Goal: Task Accomplishment & Management: Manage account settings

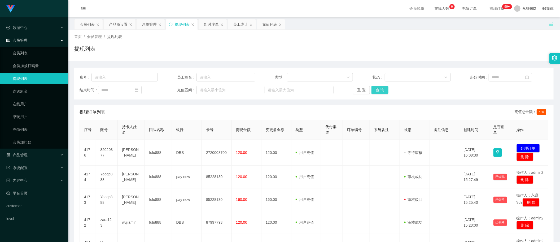
click at [378, 92] on button "查 询" at bounding box center [379, 90] width 17 height 8
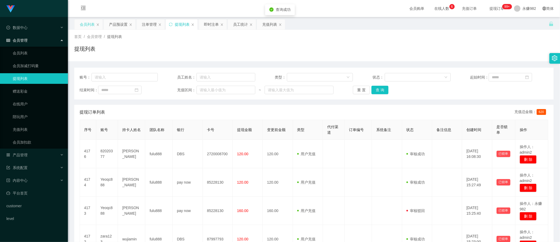
click at [87, 21] on div "会员列表" at bounding box center [87, 24] width 15 height 10
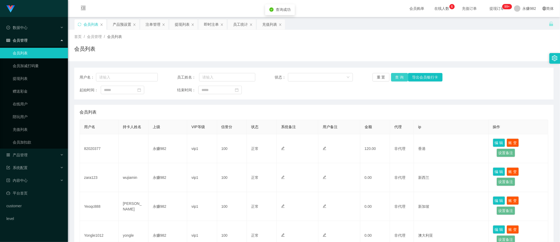
click at [398, 78] on button "查 询" at bounding box center [399, 77] width 17 height 8
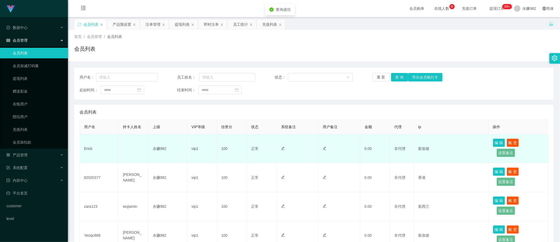
click at [86, 150] on td "Erick" at bounding box center [99, 148] width 39 height 29
copy td "Erick"
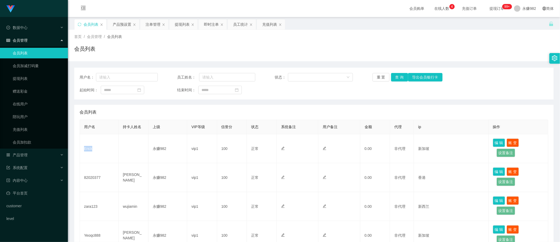
click at [292, 109] on div "会员列表" at bounding box center [314, 112] width 469 height 15
click at [242, 27] on div "员工统计" at bounding box center [240, 24] width 15 height 10
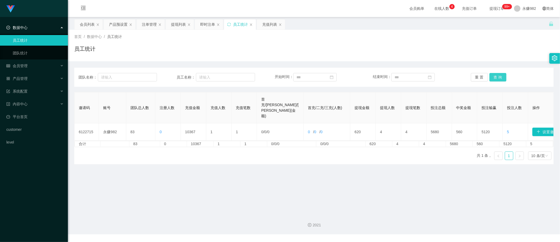
click at [501, 77] on button "查 询" at bounding box center [497, 77] width 17 height 8
click at [240, 148] on div "邀请码 账号 团队总人数 注册人数 充值金额 充值人数 充值笔数 首充/二充/三充(金额) 首充/二充/三充(人数) 提现金额 提现人数 提现笔数 投注总额 …" at bounding box center [313, 128] width 479 height 72
click at [498, 77] on button "查 询" at bounding box center [497, 77] width 17 height 8
click at [82, 23] on div "会员列表" at bounding box center [87, 24] width 15 height 10
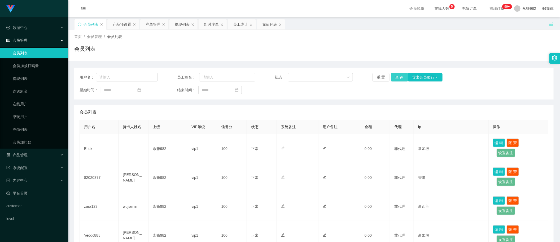
click at [400, 77] on button "查 询" at bounding box center [399, 77] width 17 height 8
click at [112, 23] on div "产品预设置" at bounding box center [123, 24] width 32 height 10
click at [127, 26] on div "产品预设置" at bounding box center [122, 24] width 19 height 10
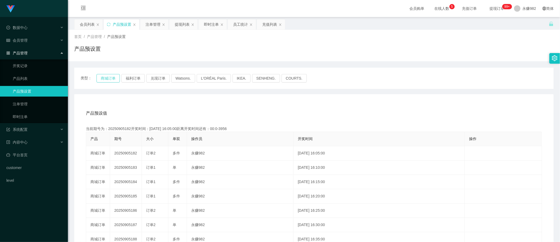
click at [99, 80] on button "商城订单" at bounding box center [107, 78] width 23 height 8
click at [103, 80] on button "商城订单" at bounding box center [107, 78] width 23 height 8
click at [153, 26] on div "注单管理" at bounding box center [152, 24] width 15 height 10
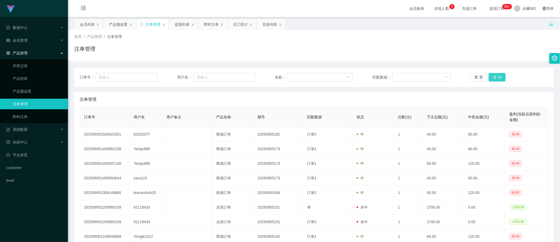
click at [498, 78] on button "查 询" at bounding box center [496, 77] width 17 height 8
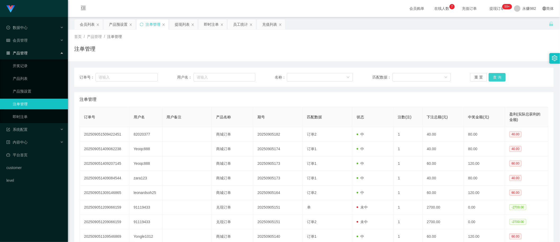
click at [498, 78] on button "查 询" at bounding box center [496, 77] width 17 height 8
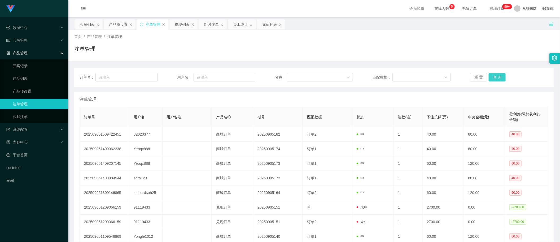
click at [498, 78] on button "查 询" at bounding box center [496, 77] width 17 height 8
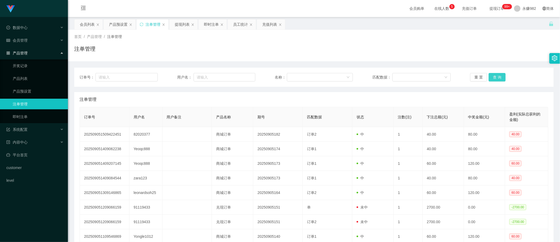
click at [498, 78] on button "查 询" at bounding box center [496, 77] width 17 height 8
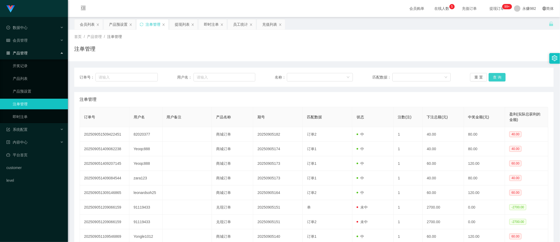
click at [498, 78] on button "查 询" at bounding box center [496, 77] width 17 height 8
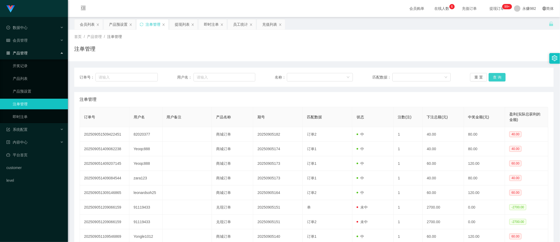
click at [498, 78] on button "查 询" at bounding box center [496, 77] width 17 height 8
click at [498, 78] on div "重 置 查 询" at bounding box center [509, 77] width 78 height 8
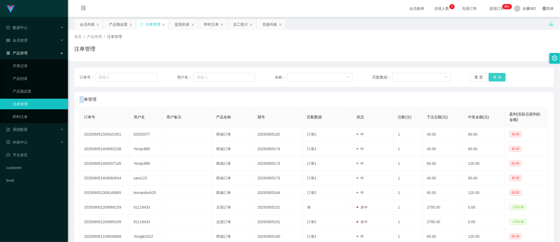
click at [498, 78] on button "查 询" at bounding box center [496, 77] width 17 height 8
click at [498, 78] on div "重 置 查 询" at bounding box center [509, 77] width 78 height 8
click at [288, 98] on div "注单管理" at bounding box center [314, 99] width 469 height 15
click at [490, 77] on button "查 询" at bounding box center [496, 77] width 17 height 8
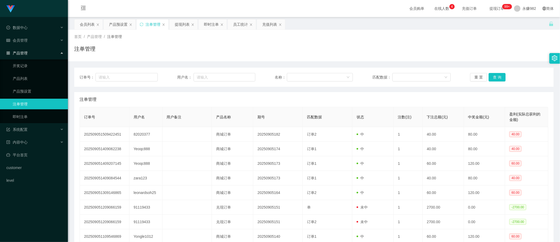
drag, startPoint x: 234, startPoint y: 23, endPoint x: 251, endPoint y: 30, distance: 18.6
click at [234, 23] on div "员工统计" at bounding box center [240, 24] width 15 height 10
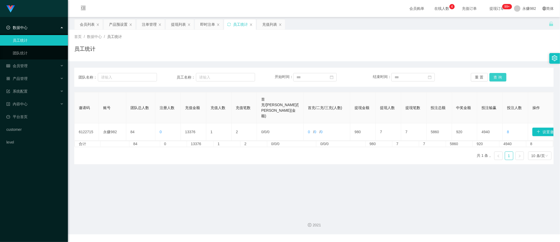
click at [493, 78] on button "查 询" at bounding box center [497, 77] width 17 height 8
click at [494, 77] on button "查 询" at bounding box center [497, 77] width 17 height 8
click at [495, 76] on button "查 询" at bounding box center [497, 77] width 17 height 8
click at [459, 10] on span "充值订单" at bounding box center [469, 9] width 20 height 4
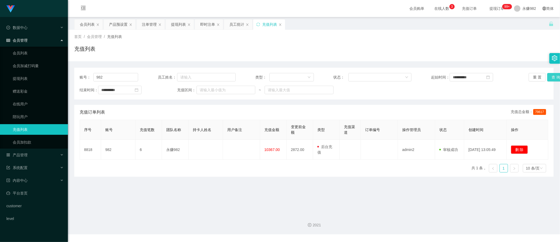
click at [547, 76] on button "查 询" at bounding box center [555, 77] width 17 height 8
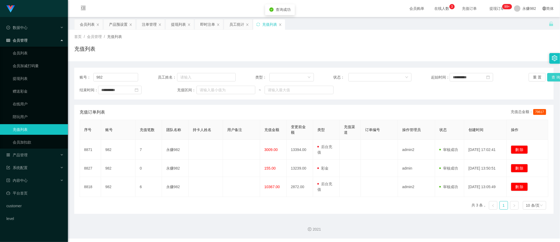
click at [547, 76] on button "查 询" at bounding box center [555, 77] width 17 height 8
click at [551, 76] on button "查 询" at bounding box center [555, 77] width 17 height 8
click at [363, 52] on div "充值列表" at bounding box center [313, 51] width 479 height 12
click at [551, 73] on button "查 询" at bounding box center [555, 77] width 17 height 8
click at [150, 27] on div "注单管理" at bounding box center [149, 24] width 15 height 10
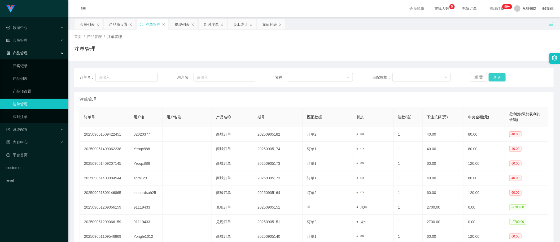
click at [490, 74] on button "查 询" at bounding box center [496, 77] width 17 height 8
click at [352, 98] on div "注单管理" at bounding box center [314, 99] width 469 height 15
click at [496, 76] on button "查 询" at bounding box center [496, 77] width 17 height 8
click at [356, 96] on div "注单管理" at bounding box center [314, 99] width 469 height 15
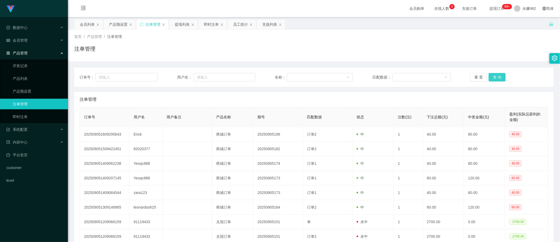
click at [496, 80] on button "查 询" at bounding box center [496, 77] width 17 height 8
click at [302, 40] on div "首页 / 产品管理 / 注单管理 / 注单管理" at bounding box center [313, 45] width 479 height 23
click at [494, 76] on button "查 询" at bounding box center [496, 77] width 17 height 8
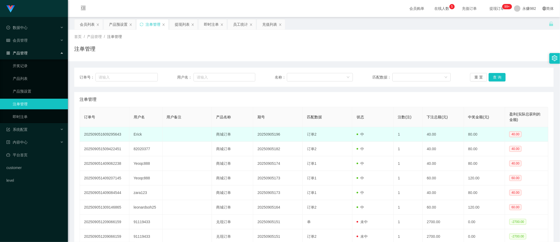
click at [356, 140] on td "中" at bounding box center [372, 134] width 41 height 15
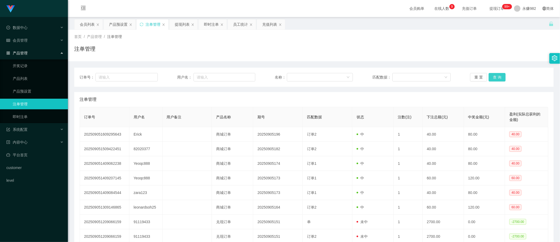
click at [500, 77] on button "查 询" at bounding box center [496, 77] width 17 height 8
click at [87, 24] on div "会员列表" at bounding box center [87, 24] width 15 height 10
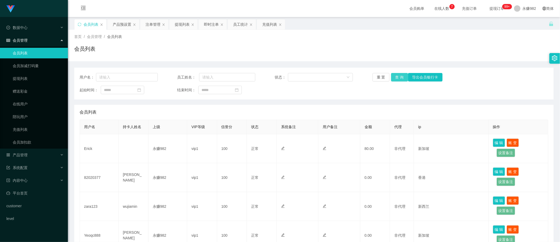
click at [393, 77] on button "查 询" at bounding box center [399, 77] width 17 height 8
click at [179, 27] on div "提现列表" at bounding box center [182, 24] width 15 height 10
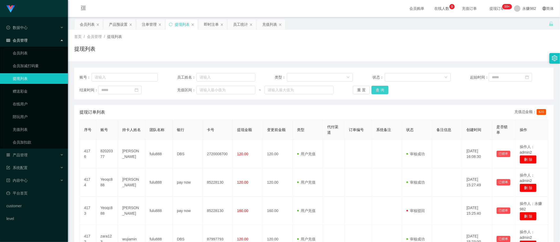
click at [379, 92] on button "查 询" at bounding box center [379, 90] width 17 height 8
click at [211, 24] on div "即时注单" at bounding box center [211, 24] width 15 height 10
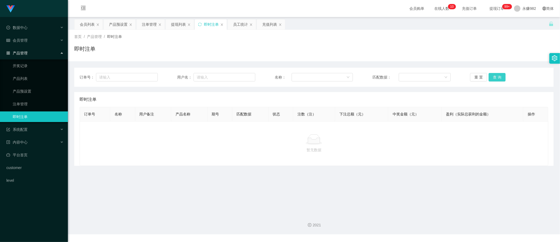
click at [497, 79] on button "查 询" at bounding box center [496, 77] width 17 height 8
click at [147, 22] on div "注单管理" at bounding box center [149, 24] width 15 height 10
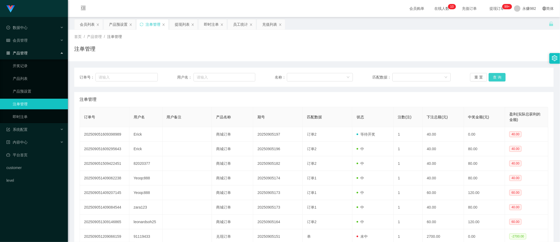
click at [492, 76] on button "查 询" at bounding box center [496, 77] width 17 height 8
click at [493, 74] on button "查 询" at bounding box center [496, 77] width 17 height 8
click at [496, 79] on button "查 询" at bounding box center [496, 77] width 17 height 8
click at [118, 23] on div "产品预设置" at bounding box center [118, 24] width 19 height 10
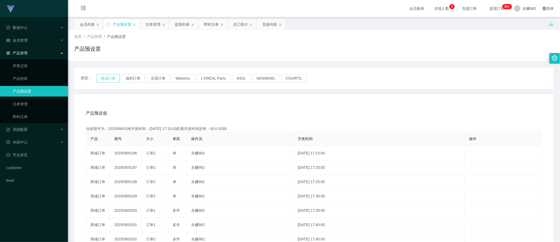
click at [111, 80] on button "商城订单" at bounding box center [107, 78] width 23 height 8
click at [150, 25] on div "注单管理" at bounding box center [152, 24] width 15 height 10
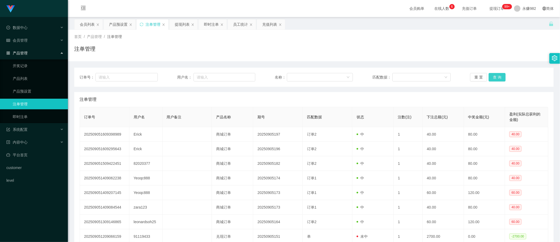
click at [492, 78] on button "查 询" at bounding box center [496, 77] width 17 height 8
click at [175, 28] on div "提现列表" at bounding box center [182, 24] width 15 height 10
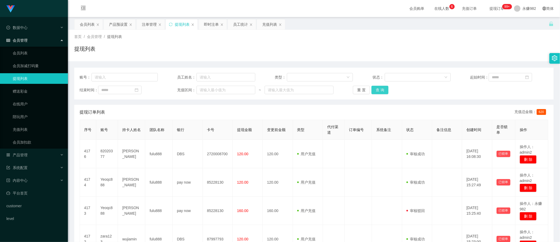
click at [382, 89] on button "查 询" at bounding box center [379, 90] width 17 height 8
click at [384, 89] on button "查 询" at bounding box center [379, 90] width 17 height 8
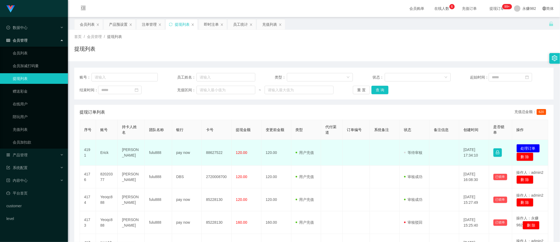
click at [213, 153] on td "88627522" at bounding box center [217, 153] width 30 height 26
copy td "88627522"
click at [105, 153] on td "Erick" at bounding box center [107, 153] width 22 height 26
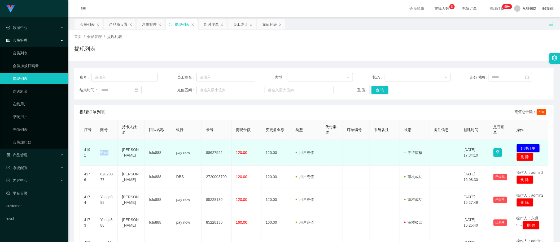
copy td "Erick"
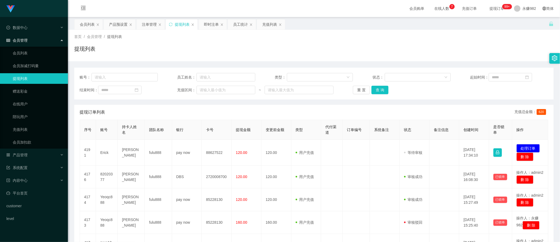
click at [196, 108] on div "提现订单列表 充值总金额： 620" at bounding box center [314, 112] width 469 height 15
click at [377, 92] on button "查 询" at bounding box center [379, 90] width 17 height 8
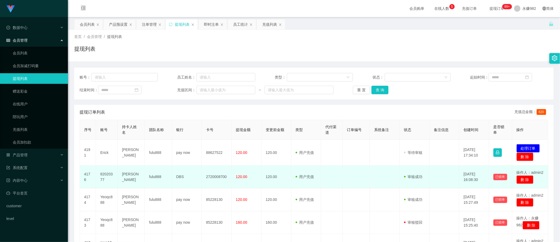
click at [265, 170] on td "120.00" at bounding box center [276, 176] width 30 height 23
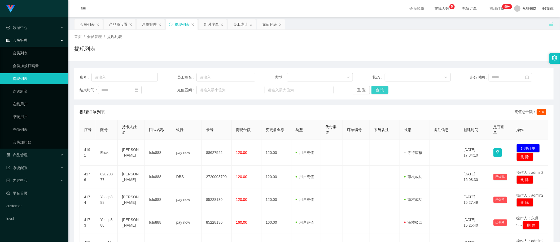
click at [382, 88] on button "查 询" at bounding box center [379, 90] width 17 height 8
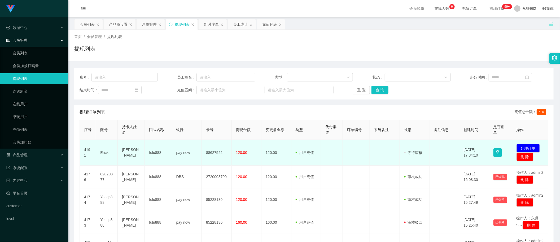
click at [317, 157] on td "用户充值 人工扣款" at bounding box center [306, 153] width 30 height 26
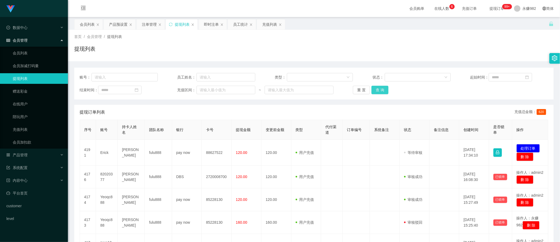
click at [373, 93] on button "查 询" at bounding box center [379, 90] width 17 height 8
click at [380, 92] on button "查 询" at bounding box center [379, 90] width 17 height 8
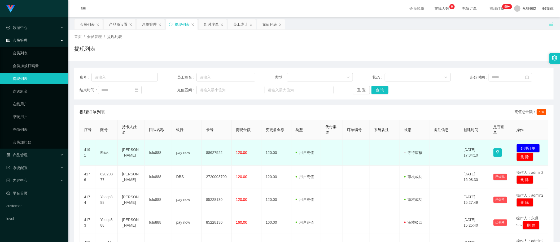
click at [378, 160] on td at bounding box center [385, 153] width 30 height 26
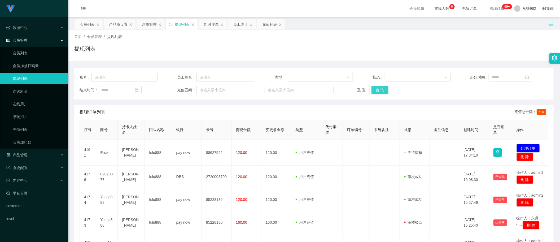
click at [377, 86] on button "查 询" at bounding box center [379, 90] width 17 height 8
click at [378, 90] on button "查 询" at bounding box center [379, 90] width 17 height 8
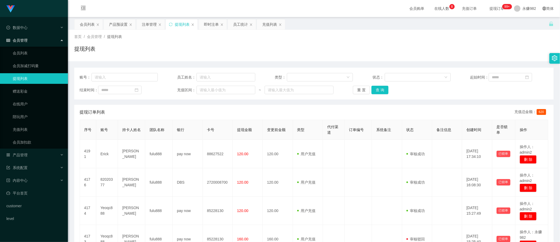
click at [346, 5] on div "会员购单 在线人数 0 1 2 3 4 5 6 7 8 9 0 1 2 3 4 5 6 7 8 9 0 1 2 3 4 5 6 7 8 9 充值订单 提现订单…" at bounding box center [314, 8] width 492 height 17
click at [345, 123] on th "订单编号" at bounding box center [358, 130] width 27 height 20
click at [382, 92] on button "查 询" at bounding box center [379, 90] width 17 height 8
